Goal: Task Accomplishment & Management: Use online tool/utility

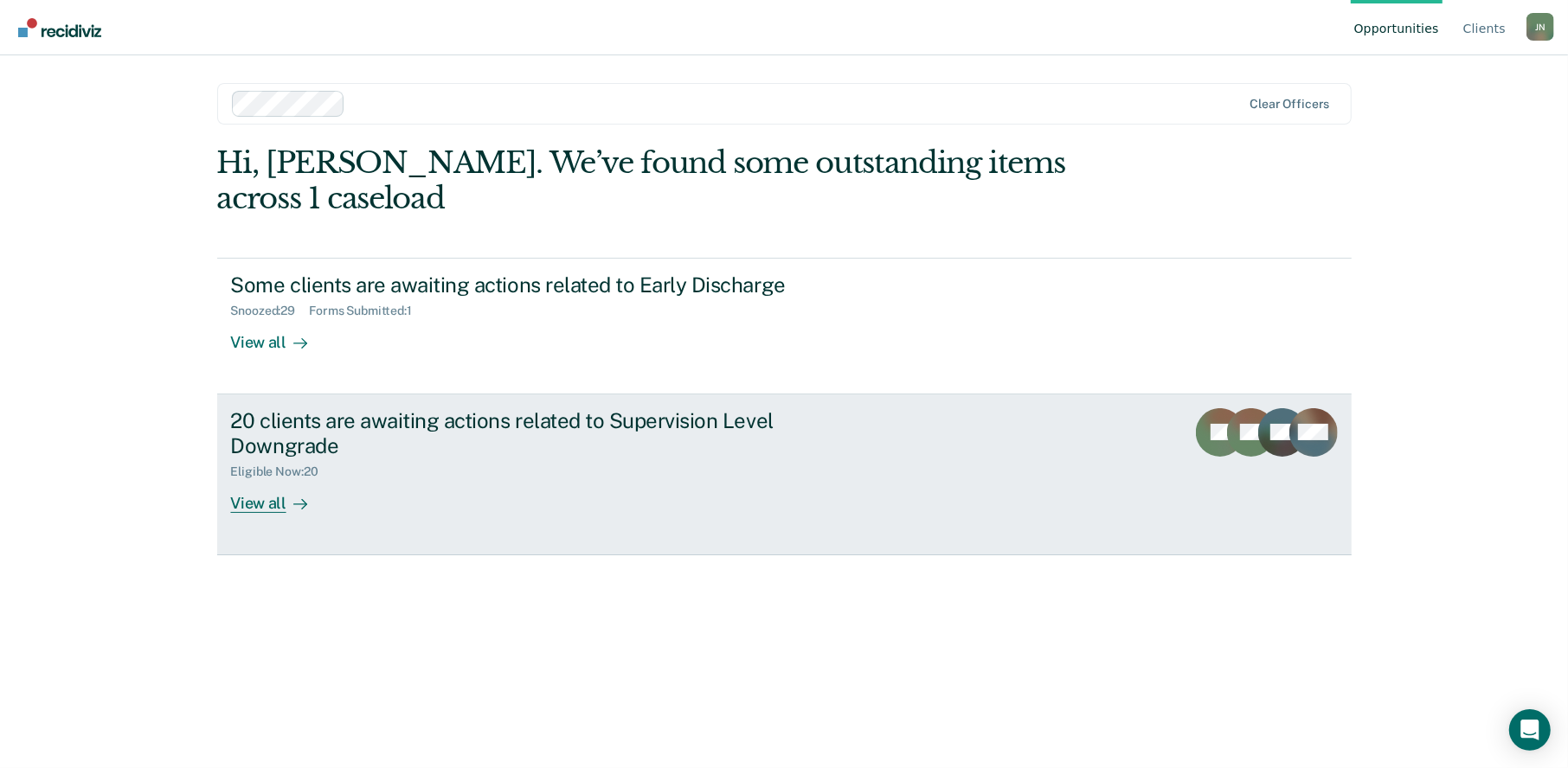
click at [259, 480] on div "View all" at bounding box center [279, 497] width 97 height 34
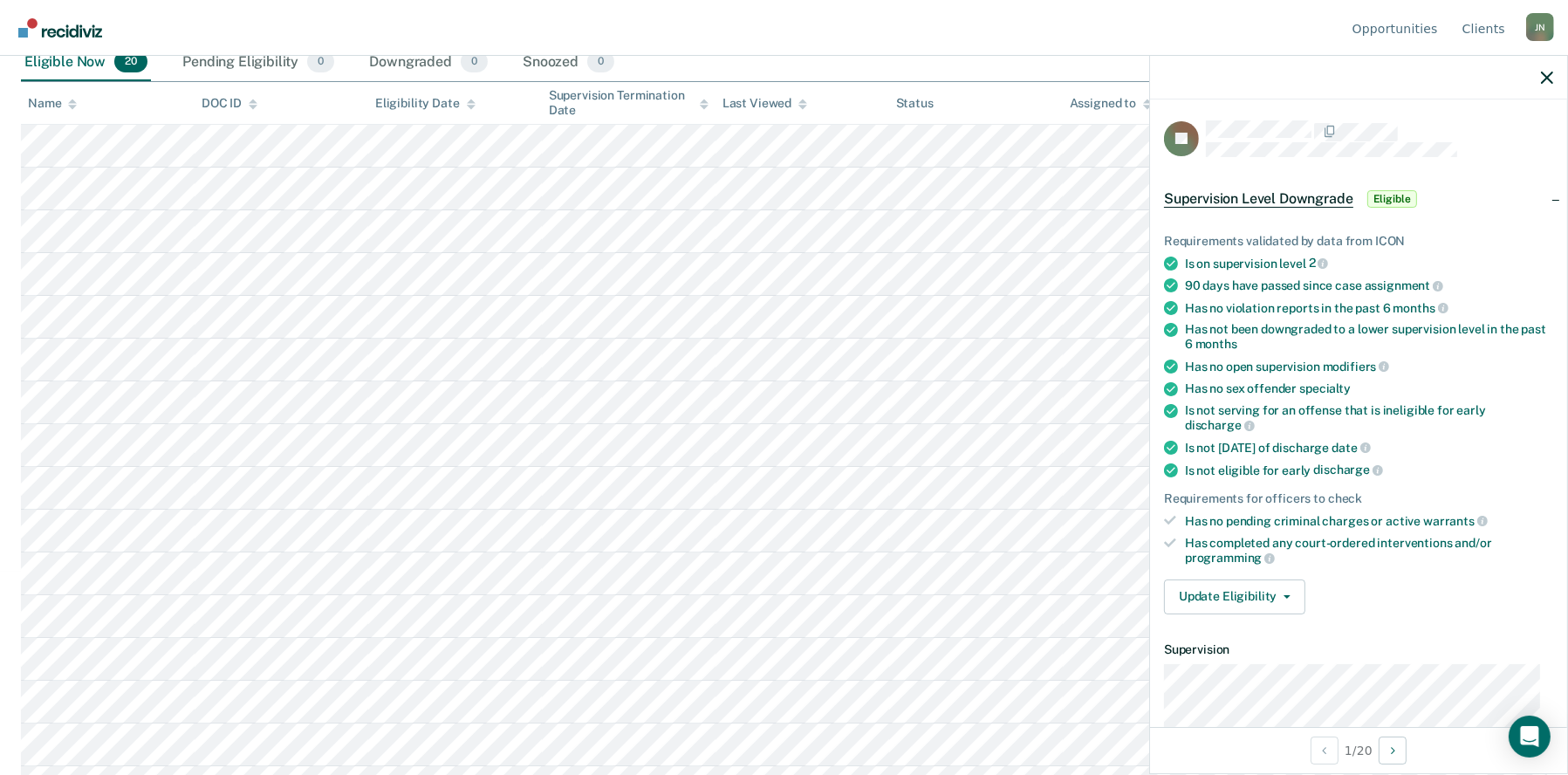
scroll to position [262, 0]
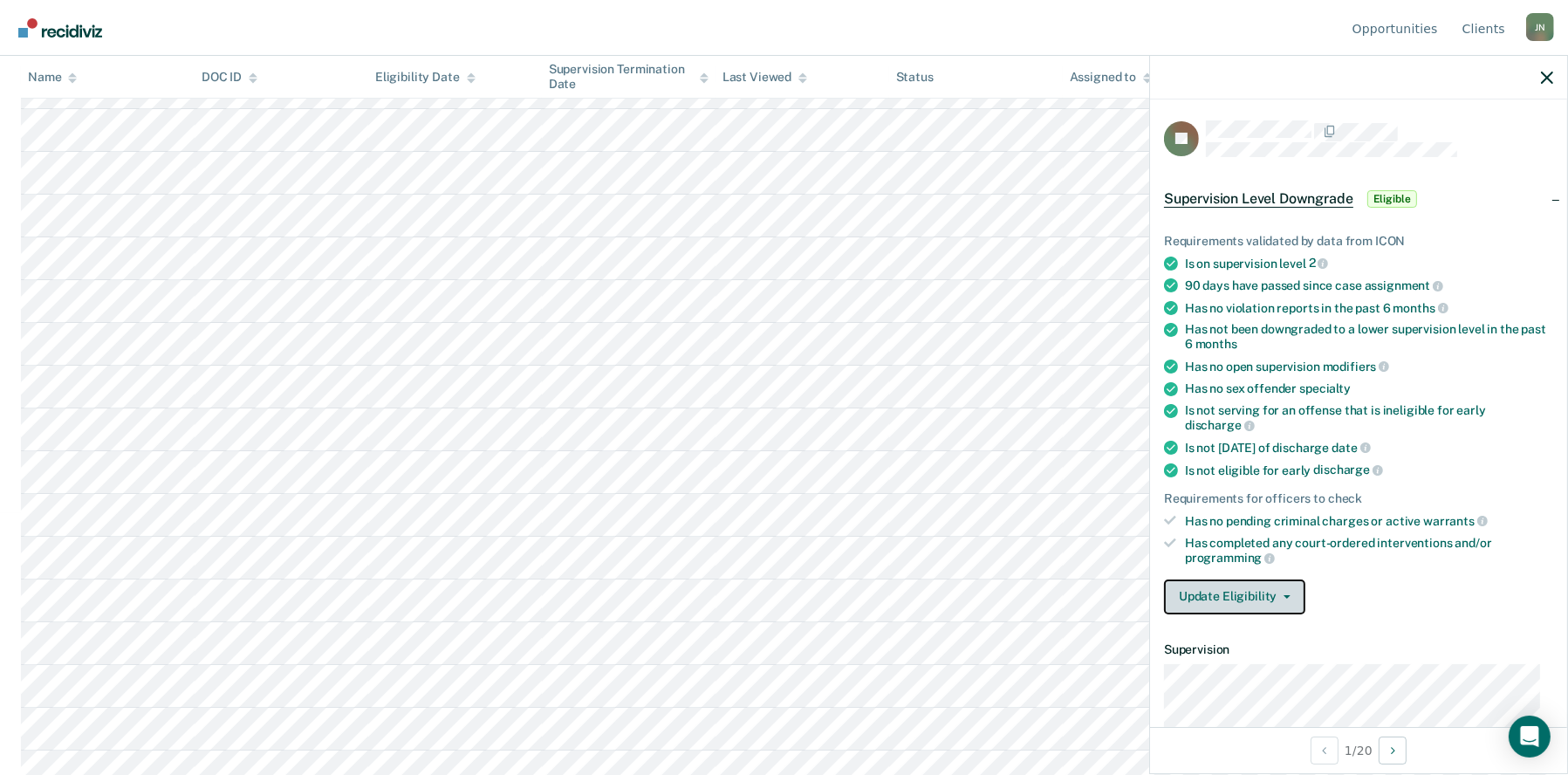
click at [1287, 595] on icon "button" at bounding box center [1287, 597] width 7 height 4
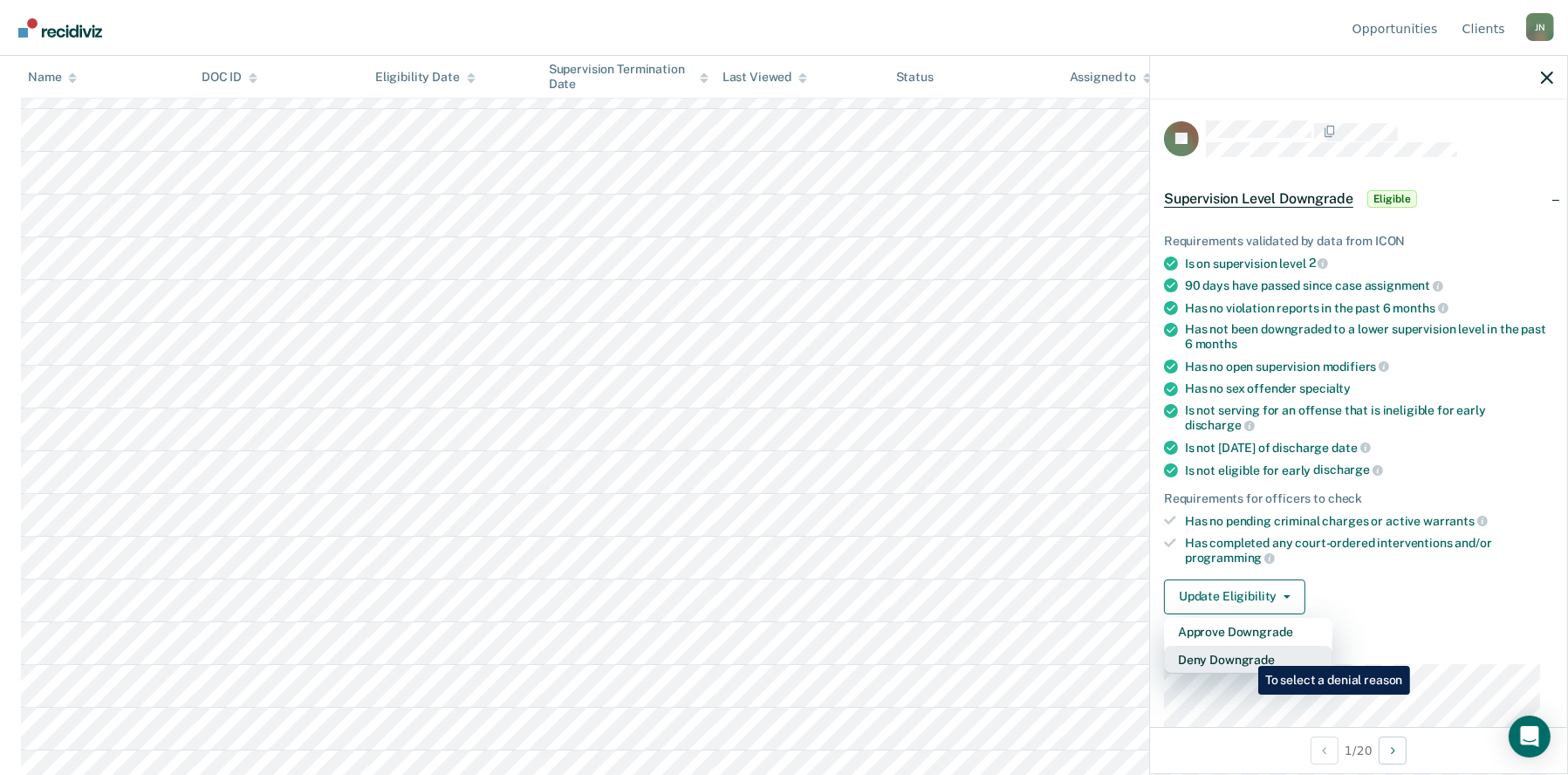
click at [1246, 653] on button "Deny Downgrade" at bounding box center [1248, 659] width 168 height 28
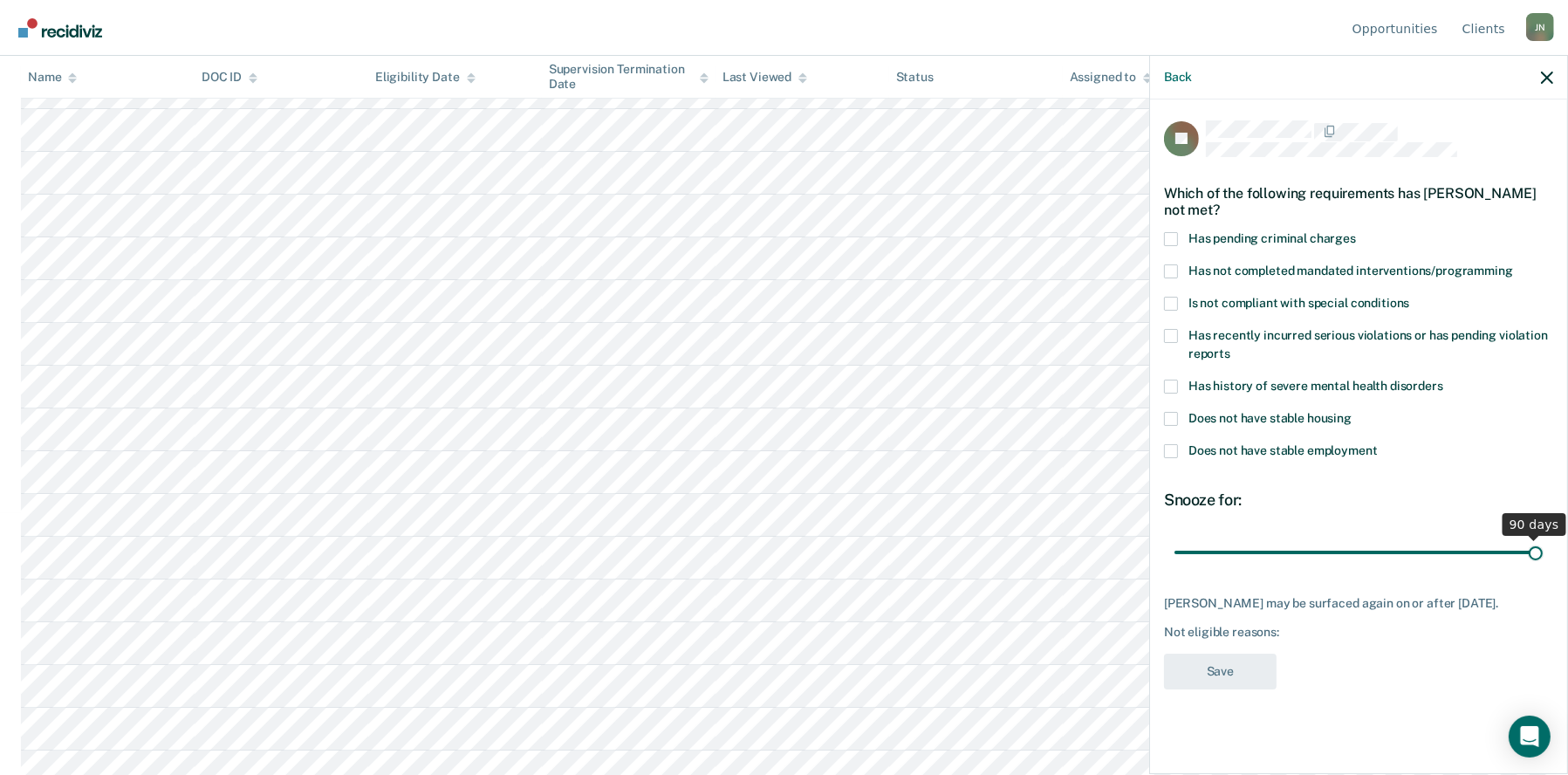
drag, startPoint x: 1297, startPoint y: 549, endPoint x: 1429, endPoint y: 667, distance: 177.1
click at [1543, 550] on input "range" at bounding box center [1358, 552] width 368 height 30
click at [1540, 549] on input "range" at bounding box center [1358, 552] width 368 height 30
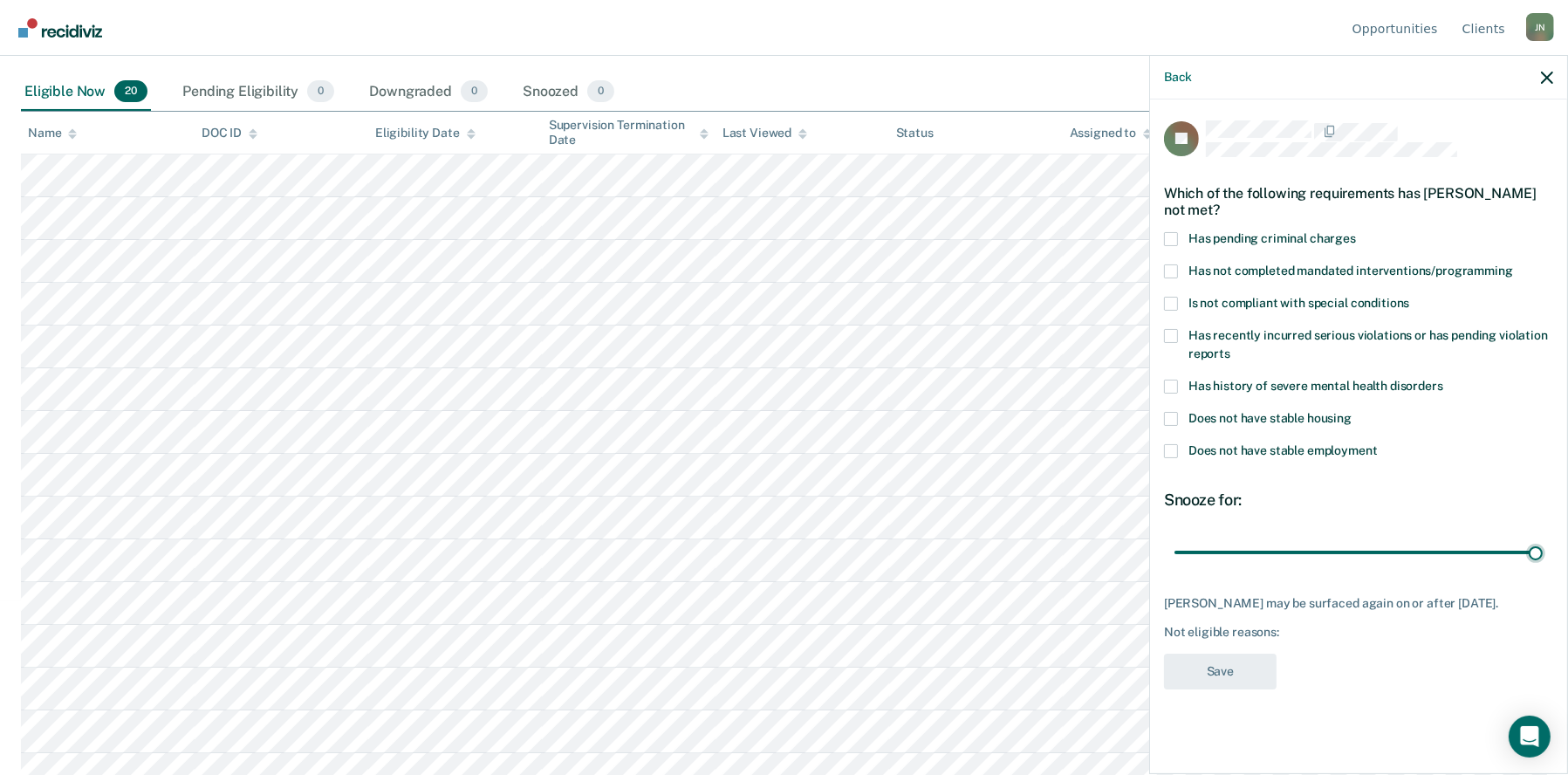
scroll to position [58, 0]
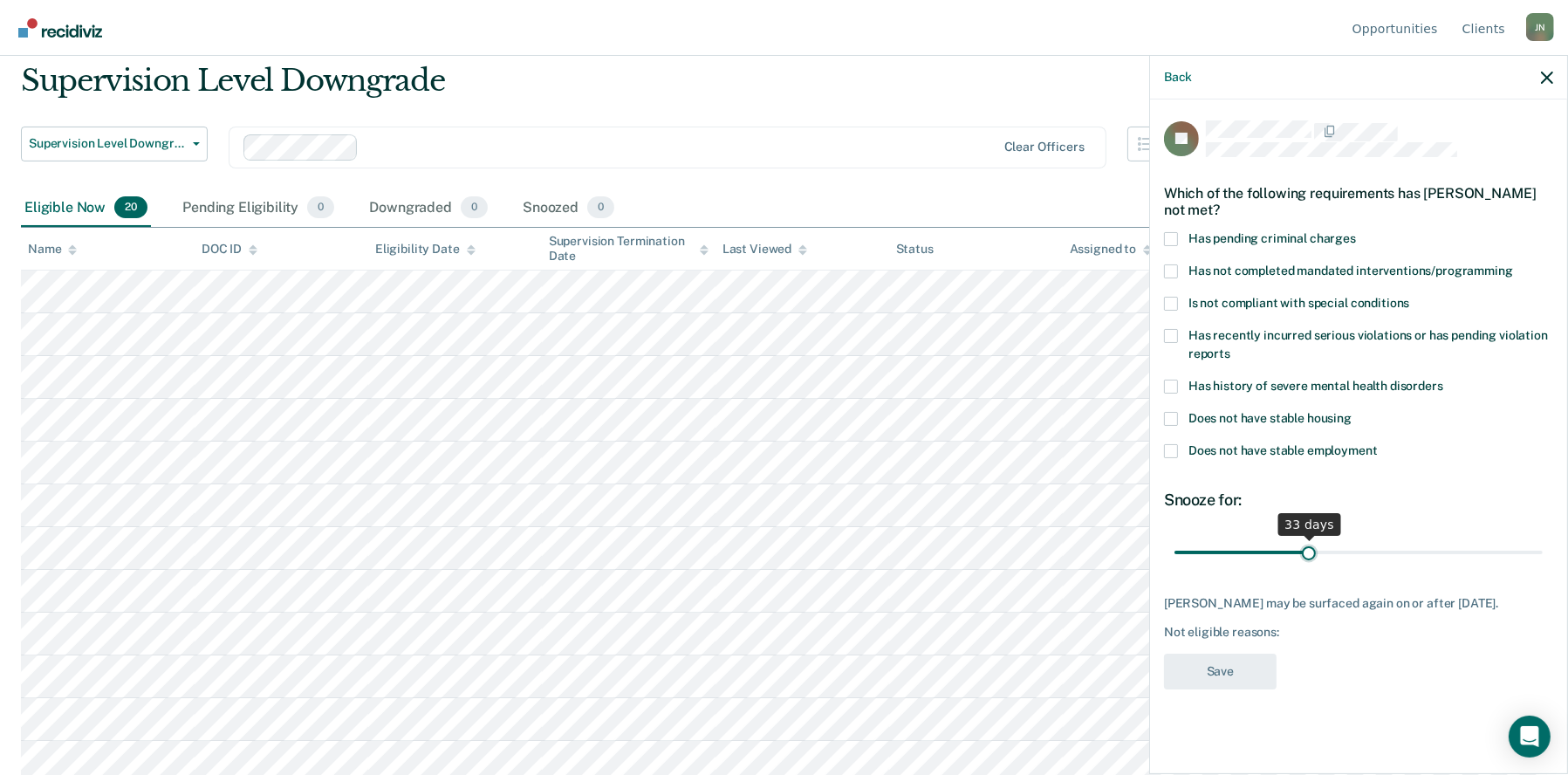
drag, startPoint x: 1526, startPoint y: 555, endPoint x: 1307, endPoint y: 545, distance: 219.2
type input "33"
click at [1307, 545] on input "range" at bounding box center [1358, 552] width 368 height 30
click at [1549, 71] on icon "button" at bounding box center [1547, 77] width 12 height 12
